Goal: Information Seeking & Learning: Learn about a topic

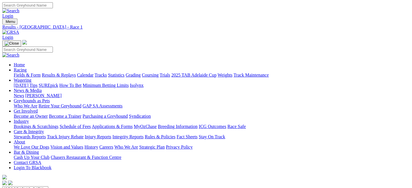
drag, startPoint x: 0, startPoint y: 0, endPoint x: 25, endPoint y: 41, distance: 48.1
click at [25, 73] on link "Fields & Form" at bounding box center [27, 75] width 27 height 5
click at [48, 187] on select "South Australia New South Wales Northern Territory Queensland Tasmania Victoria…" at bounding box center [25, 189] width 46 height 5
select select "QLD"
click at [27, 187] on select "South Australia New South Wales Northern Territory Queensland Tasmania Victoria…" at bounding box center [25, 189] width 46 height 5
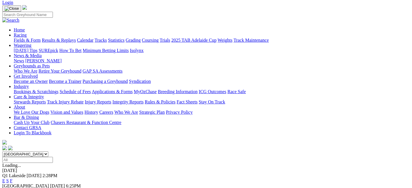
scroll to position [37, 0]
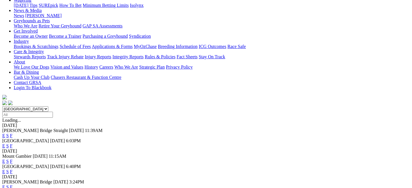
scroll to position [59, 0]
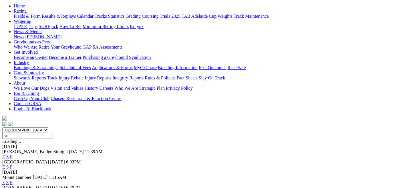
click at [48, 128] on select "South Australia New South Wales Northern Territory Queensland Tasmania Victoria…" at bounding box center [25, 130] width 46 height 5
select select "QLD"
click at [27, 128] on select "South Australia New South Wales Northern Territory Queensland Tasmania Victoria…" at bounding box center [25, 130] width 46 height 5
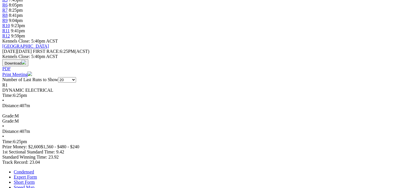
scroll to position [220, 0]
